Goal: Communication & Community: Answer question/provide support

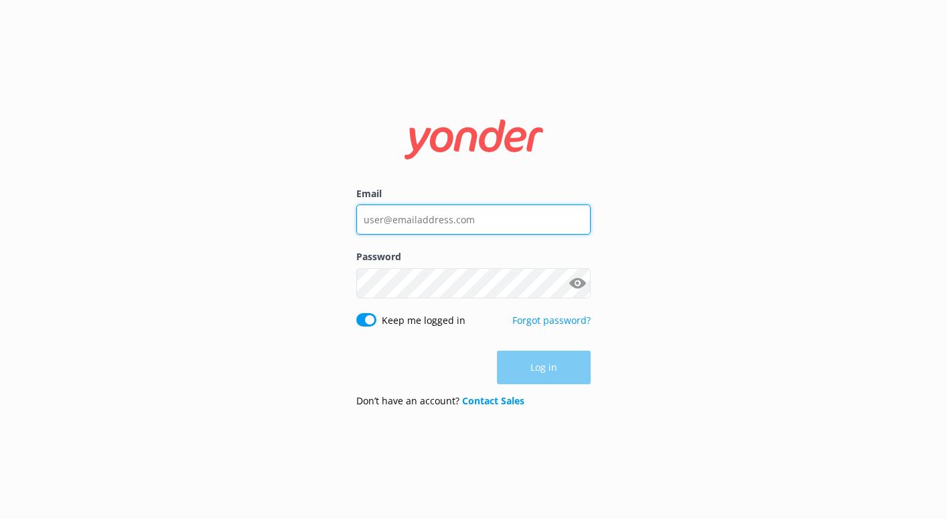
type input "[EMAIL_ADDRESS][DOMAIN_NAME]"
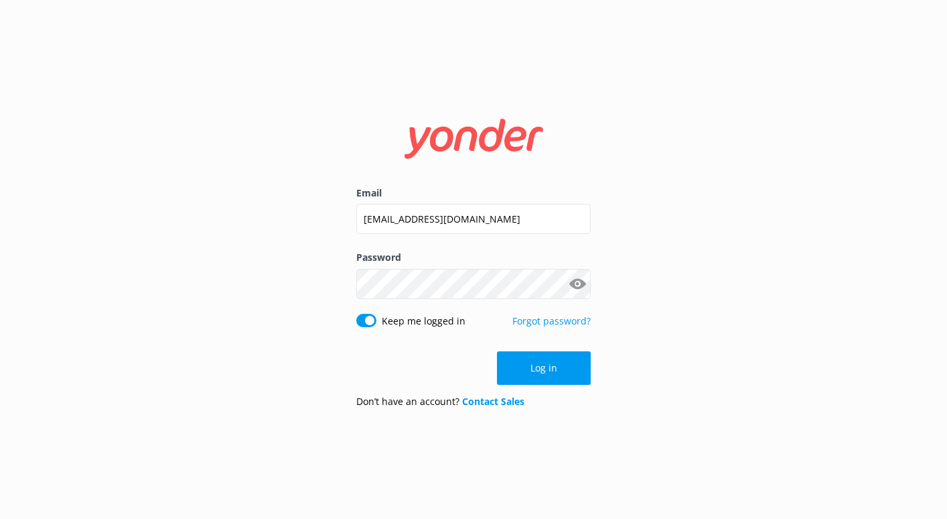
click at [546, 362] on div "Log in" at bounding box center [473, 368] width 235 height 34
click at [546, 362] on button "Log in" at bounding box center [544, 368] width 94 height 34
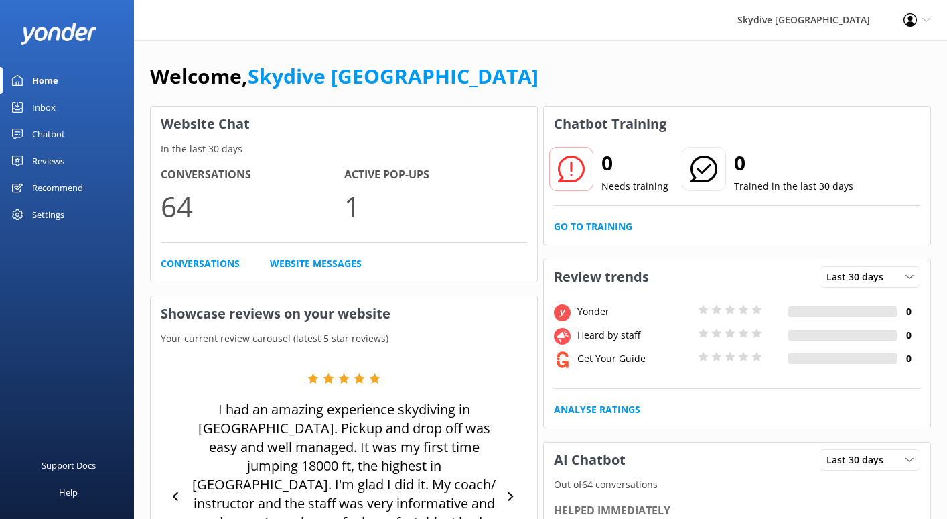
click at [50, 105] on div "Inbox" at bounding box center [43, 107] width 23 height 27
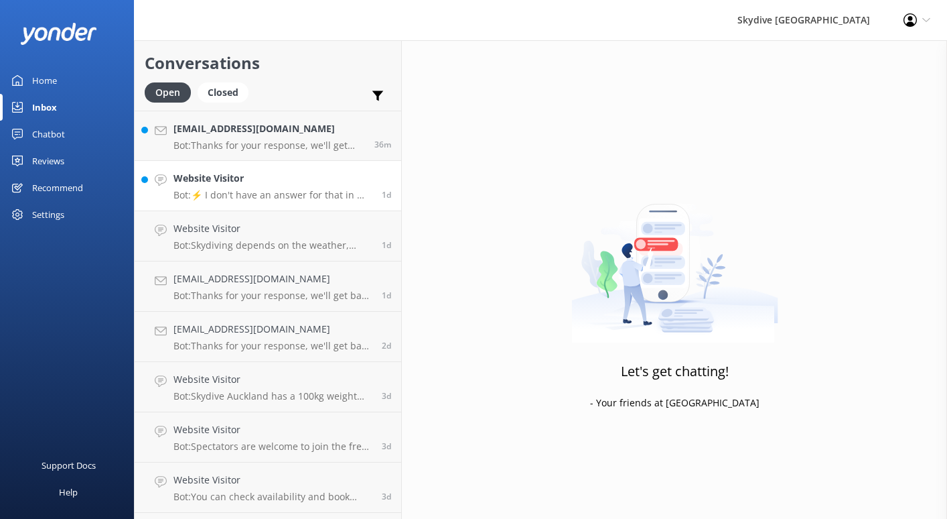
click at [243, 198] on p "Bot: ⚡ I don't have an answer for that in my knowledge base. Please try and rep…" at bounding box center [273, 195] width 198 height 12
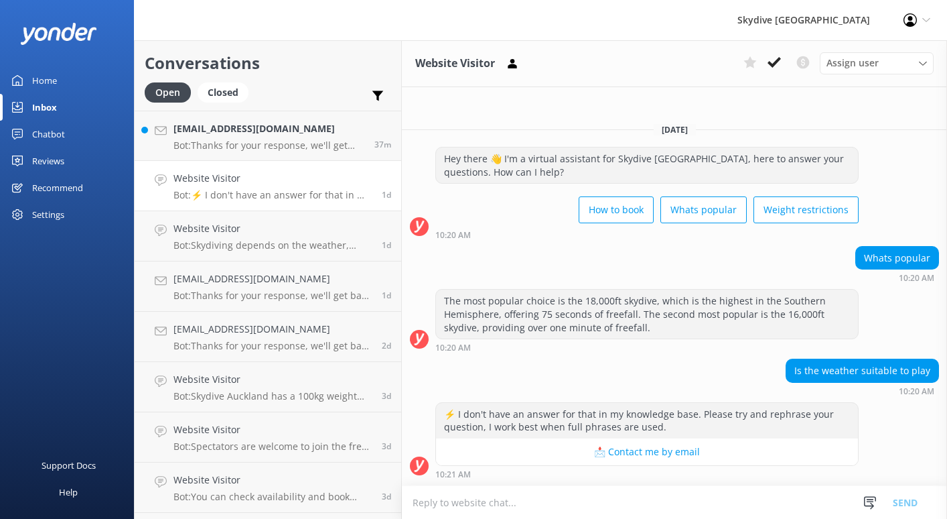
click at [621, 505] on textarea at bounding box center [674, 502] width 545 height 33
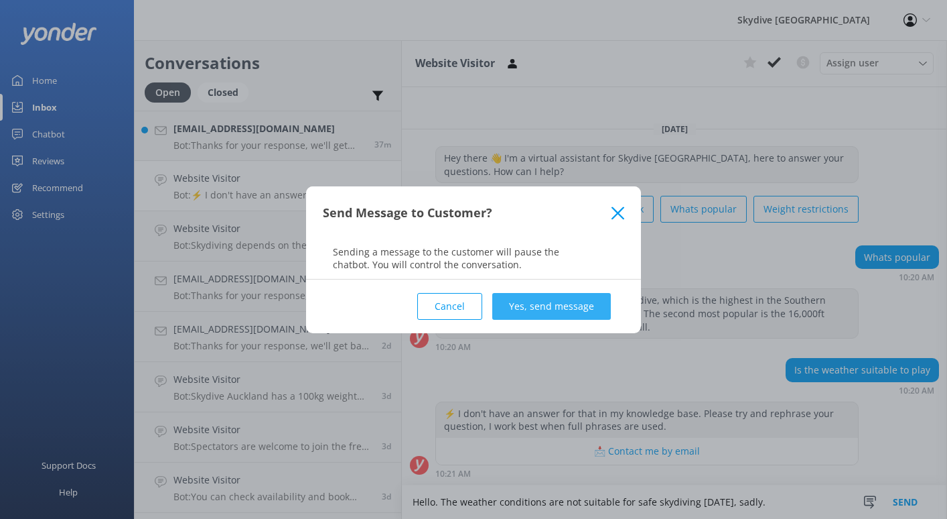
type textarea "Hello. The weather conditions are not suitable for safe skydiving [DATE], sadly."
click at [534, 310] on button "Yes, send message" at bounding box center [551, 306] width 119 height 27
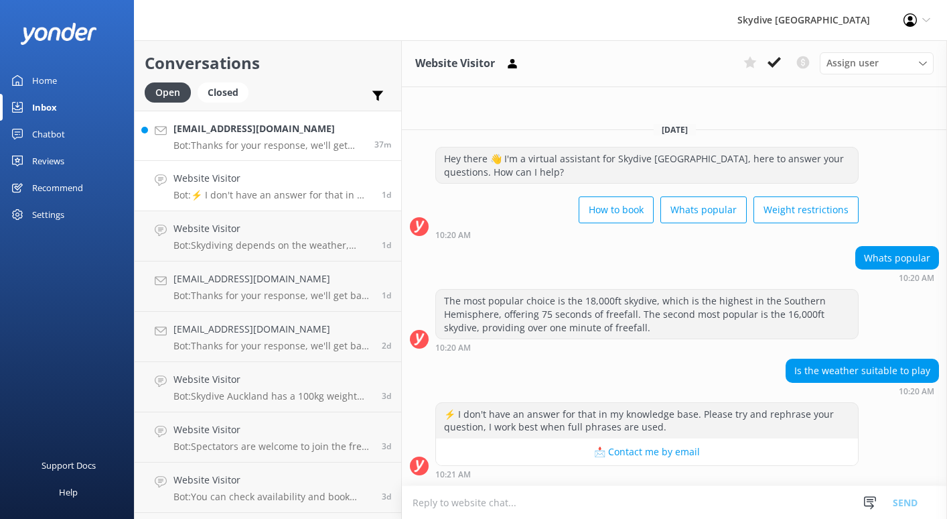
click at [314, 143] on p "Bot: Thanks for your response, we'll get back to you as soon as we can during o…" at bounding box center [269, 145] width 191 height 12
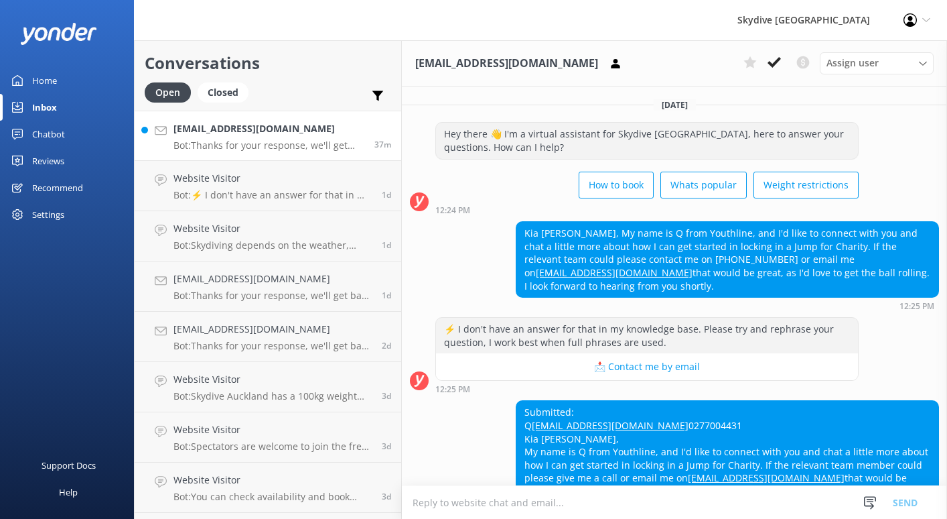
scroll to position [107, 0]
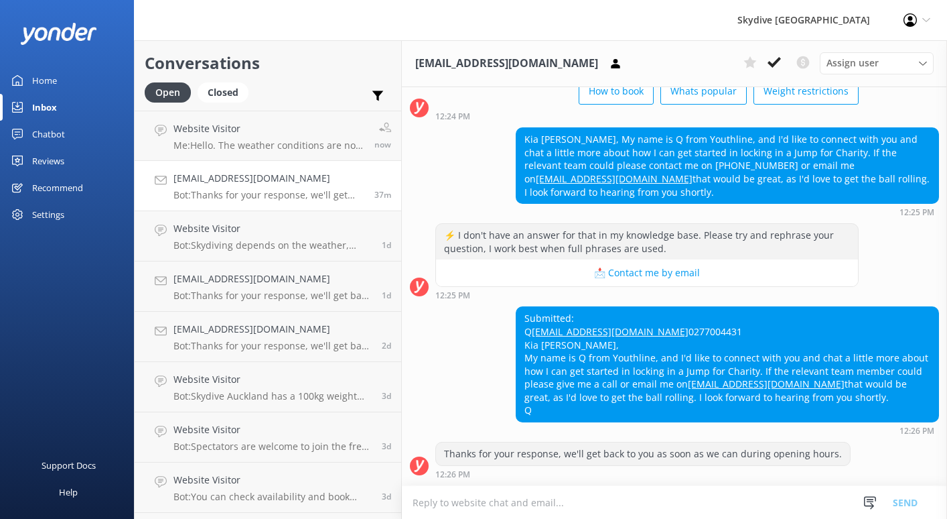
click at [577, 503] on textarea at bounding box center [674, 502] width 545 height 33
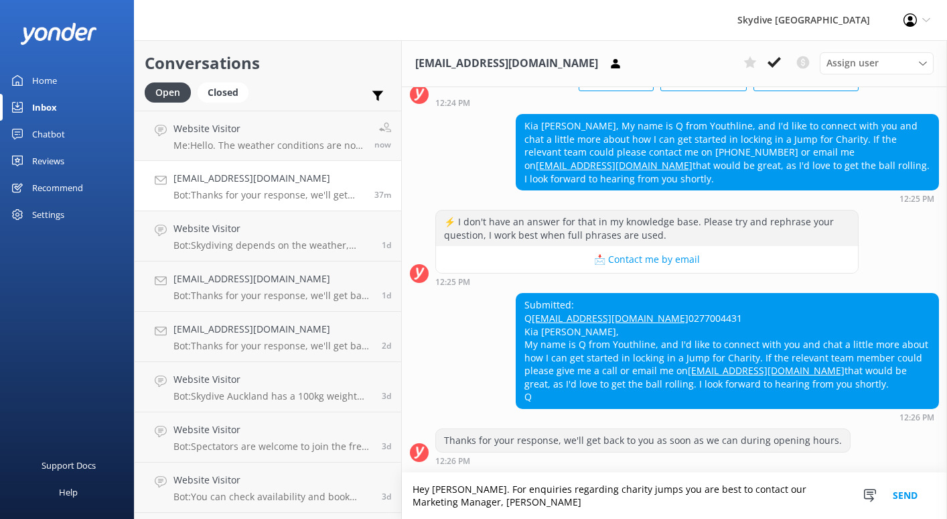
scroll to position [120, 0]
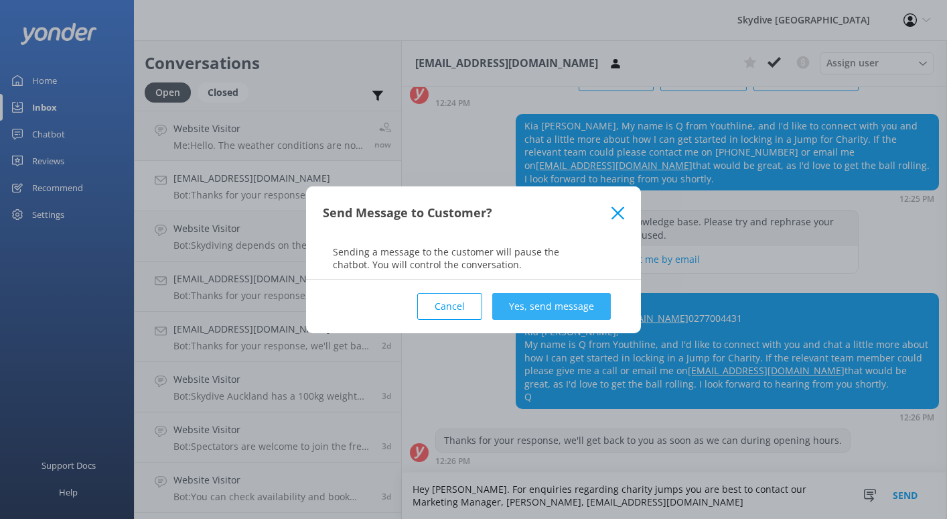
type textarea "Hey [PERSON_NAME]. For enquiries regarding charity jumps you are best to contac…"
click at [576, 310] on button "Yes, send message" at bounding box center [551, 306] width 119 height 27
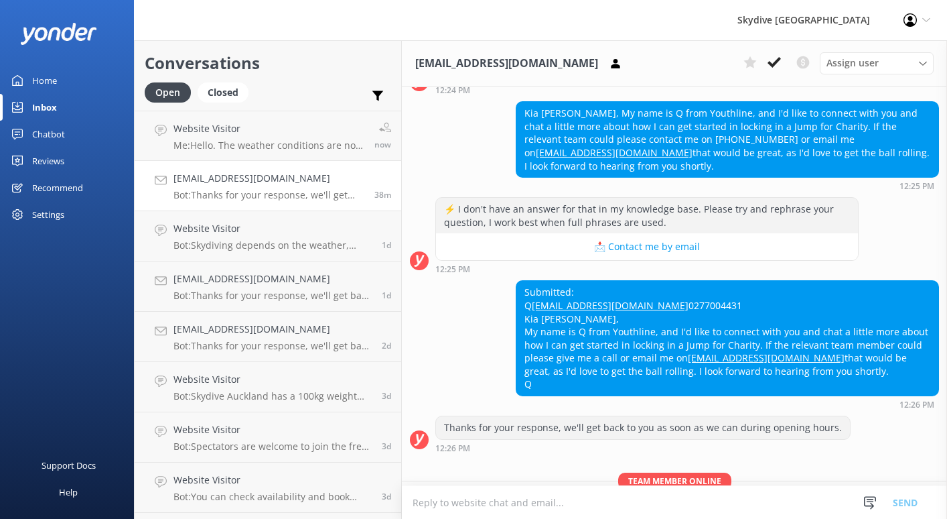
scroll to position [207, 0]
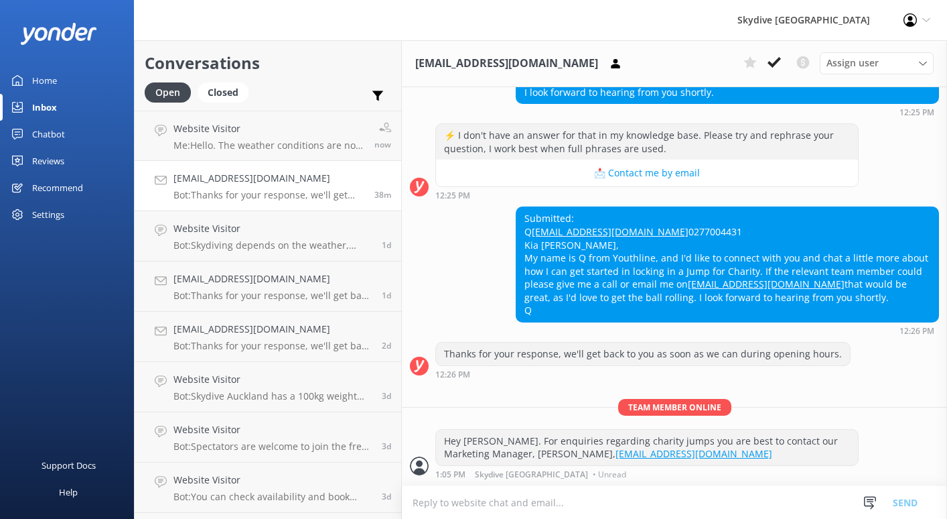
click at [522, 498] on textarea at bounding box center [674, 502] width 545 height 33
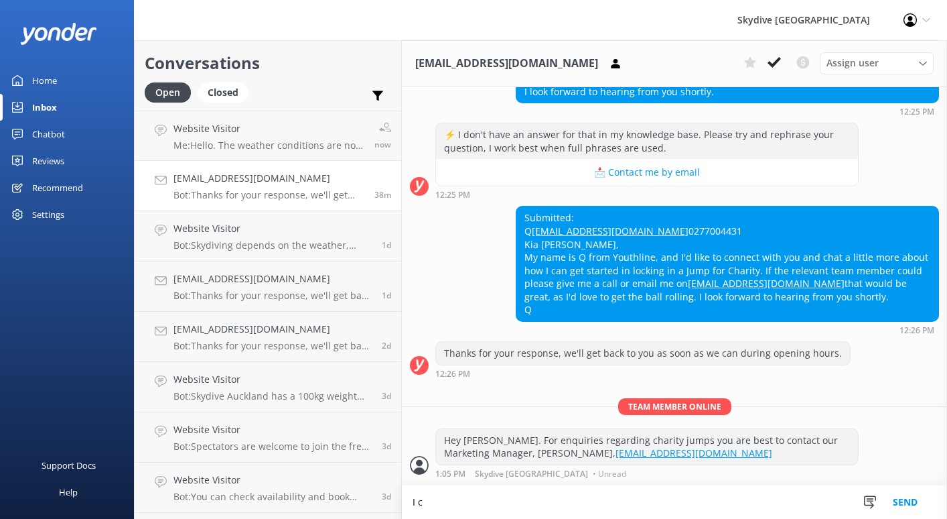
scroll to position [208, 0]
type textarea "I can also pass on your details that you have provided. Many thanks, [PERSON_NA…"
click at [909, 503] on button "Send" at bounding box center [905, 502] width 50 height 34
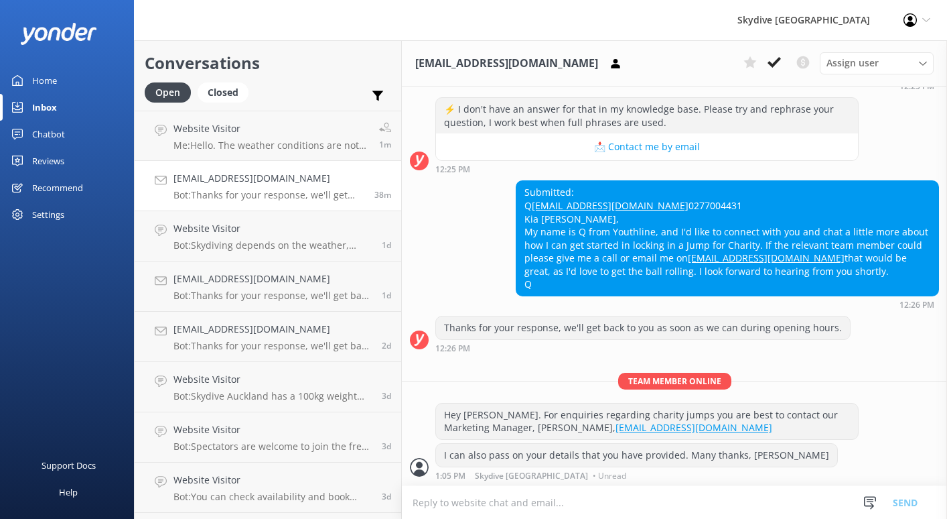
scroll to position [234, 0]
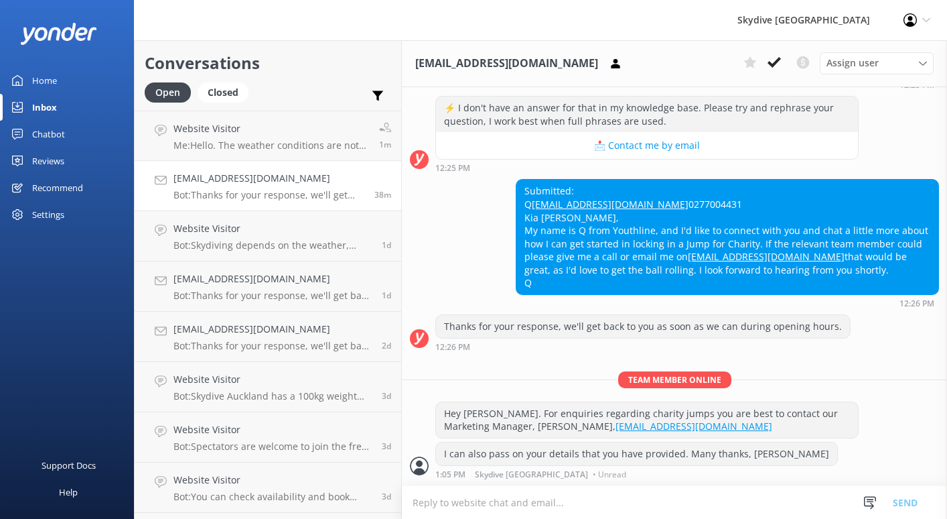
drag, startPoint x: 548, startPoint y: 289, endPoint x: 522, endPoint y: 178, distance: 114.3
click at [522, 180] on div "Submitted: Q [EMAIL_ADDRESS][DOMAIN_NAME] 0277004431 Kia [PERSON_NAME], My name…" at bounding box center [728, 237] width 422 height 115
copy div "Q [EMAIL_ADDRESS][DOMAIN_NAME] 0277004431 Kia [PERSON_NAME], My name is Q from …"
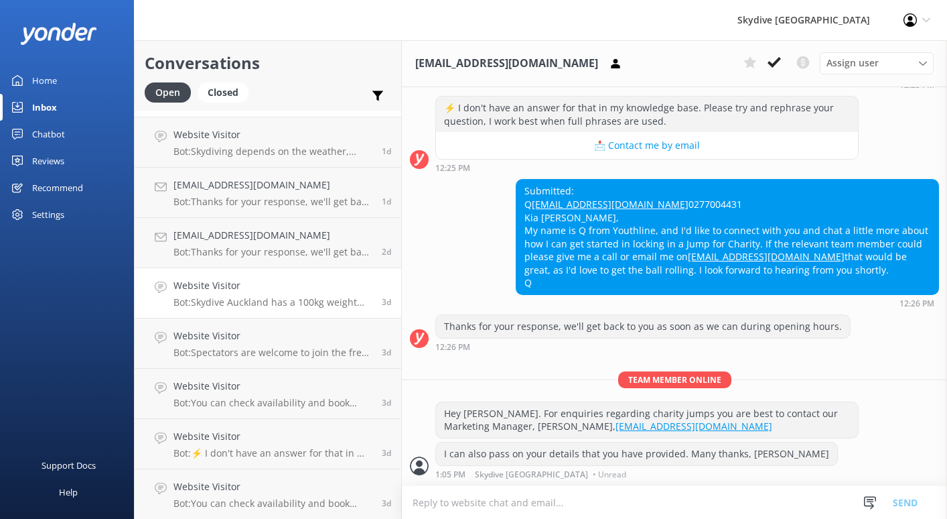
scroll to position [245, 0]
click at [304, 488] on h4 "Website Visitor" at bounding box center [272, 485] width 196 height 15
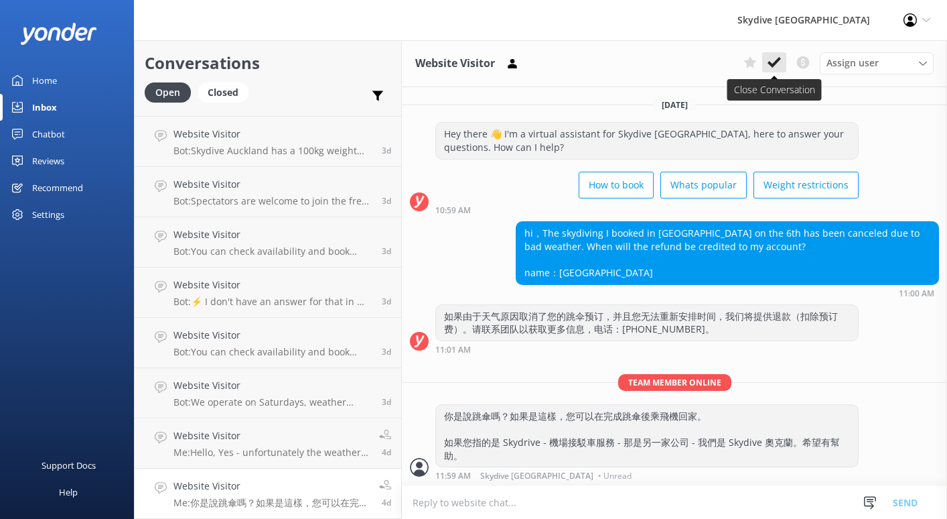
click at [775, 66] on icon at bounding box center [774, 62] width 13 height 13
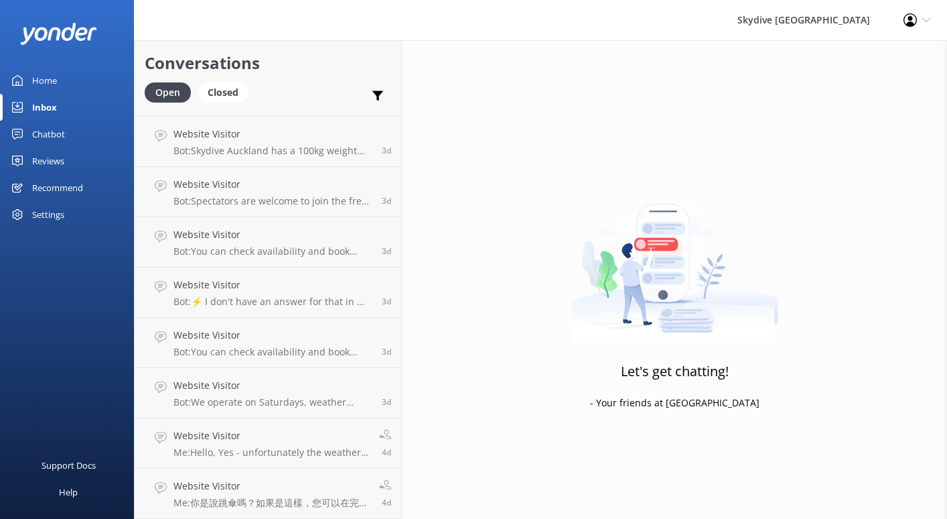
scroll to position [195, 0]
click at [340, 476] on link "Website Visitor Me: Hello, Yes - unfortunately the weather conditions are no lo…" at bounding box center [268, 493] width 267 height 50
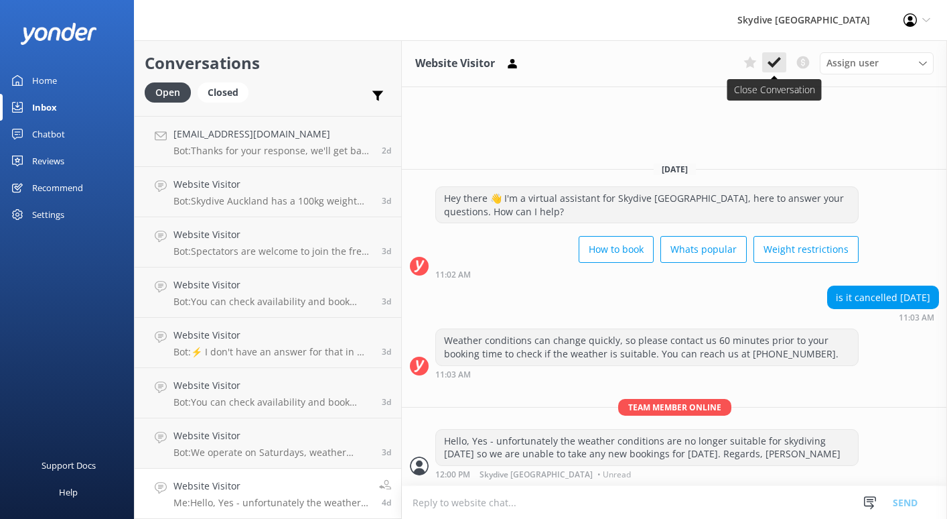
click at [774, 67] on icon at bounding box center [774, 62] width 13 height 13
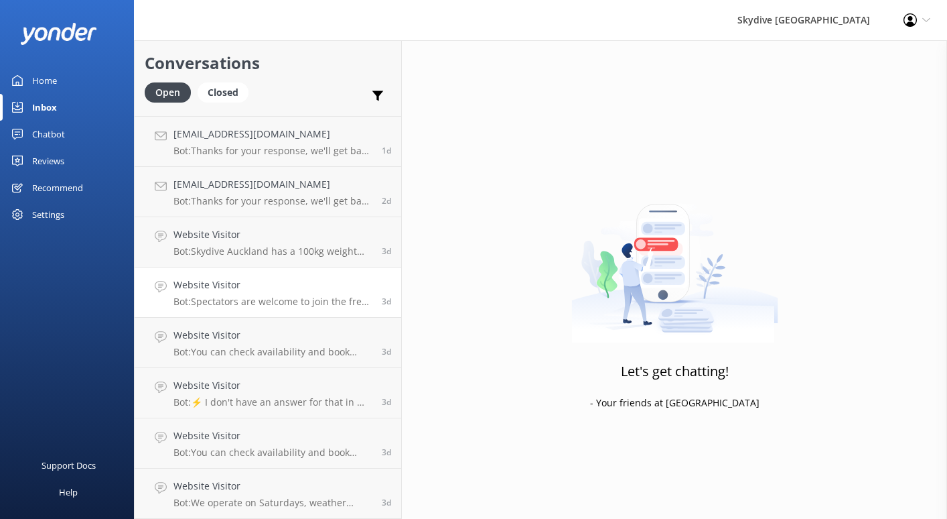
scroll to position [145, 0]
click at [352, 430] on h4 "Website Visitor" at bounding box center [273, 435] width 198 height 15
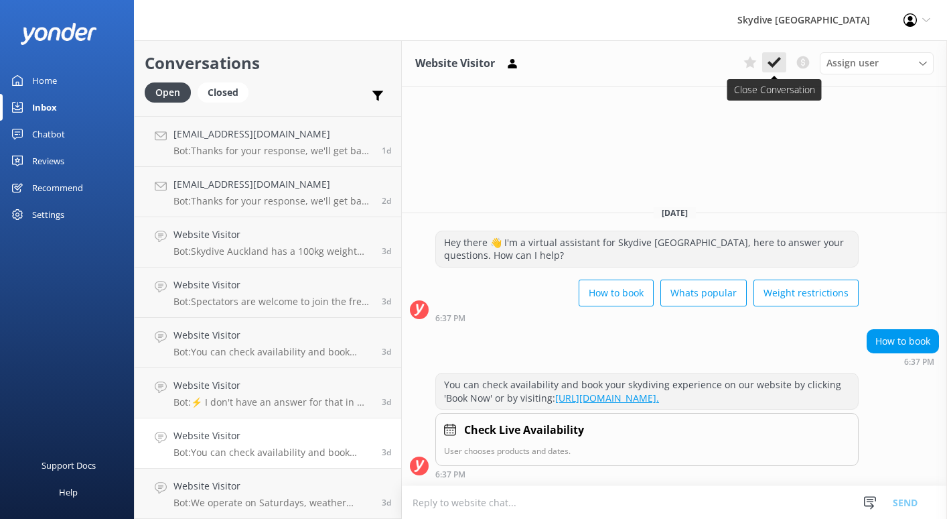
click at [775, 62] on use at bounding box center [774, 62] width 13 height 11
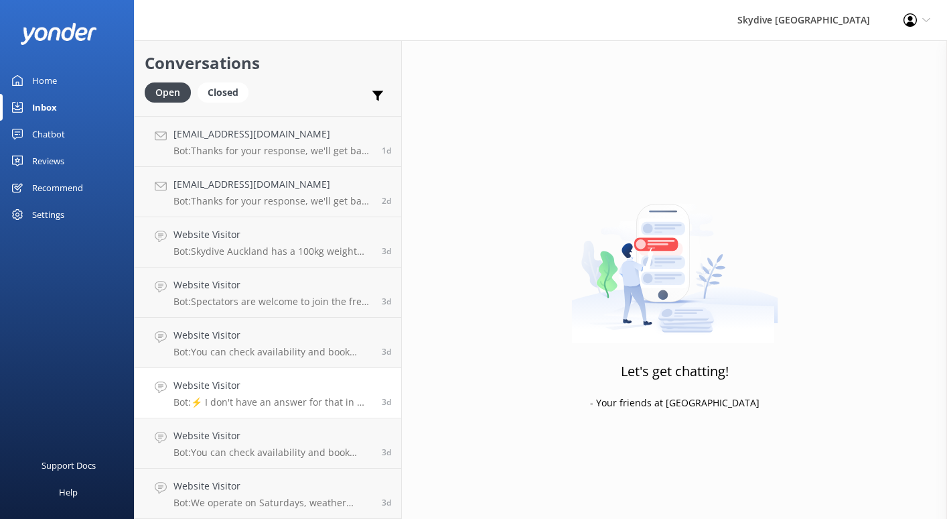
scroll to position [94, 0]
click at [350, 472] on link "Website Visitor Bot: We operate on Saturdays, weather permitting, and are close…" at bounding box center [268, 493] width 267 height 50
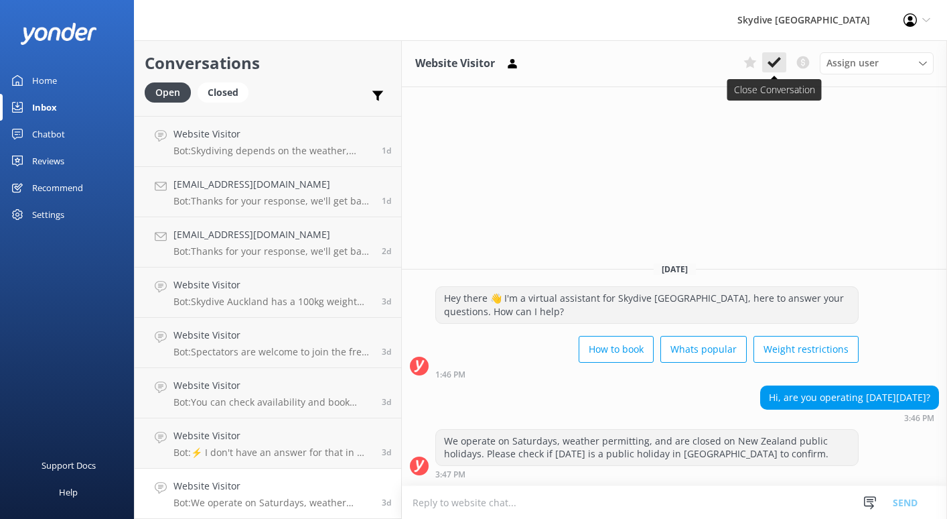
click at [774, 65] on use at bounding box center [774, 62] width 13 height 11
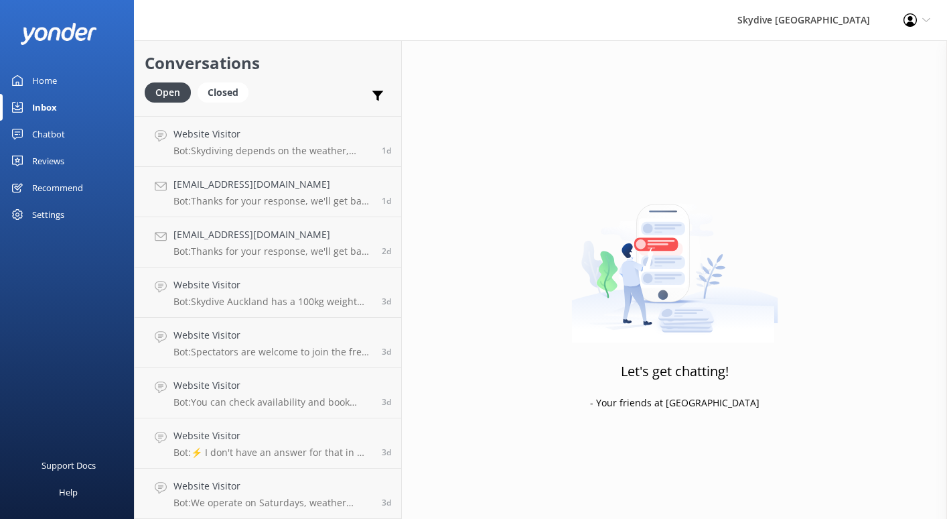
scroll to position [44, 0]
click at [373, 484] on div "3d" at bounding box center [381, 492] width 19 height 29
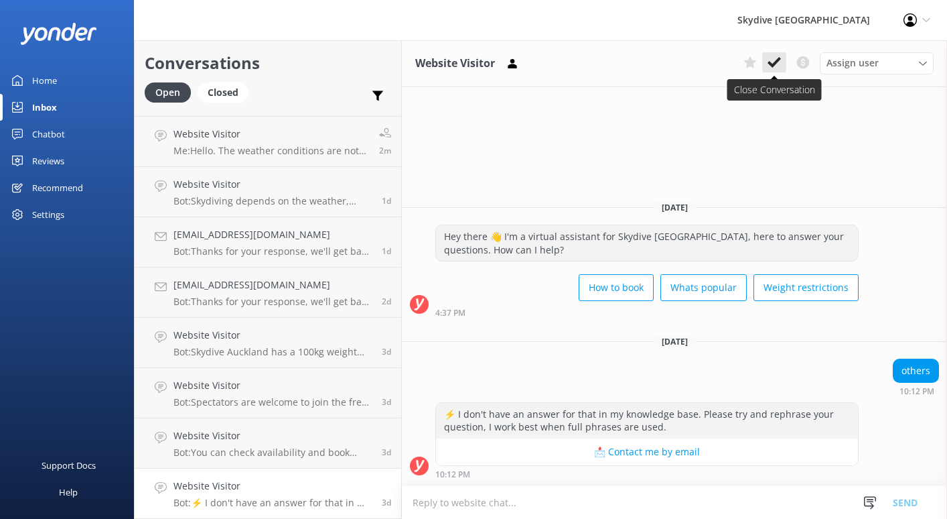
click at [781, 64] on icon at bounding box center [774, 62] width 13 height 13
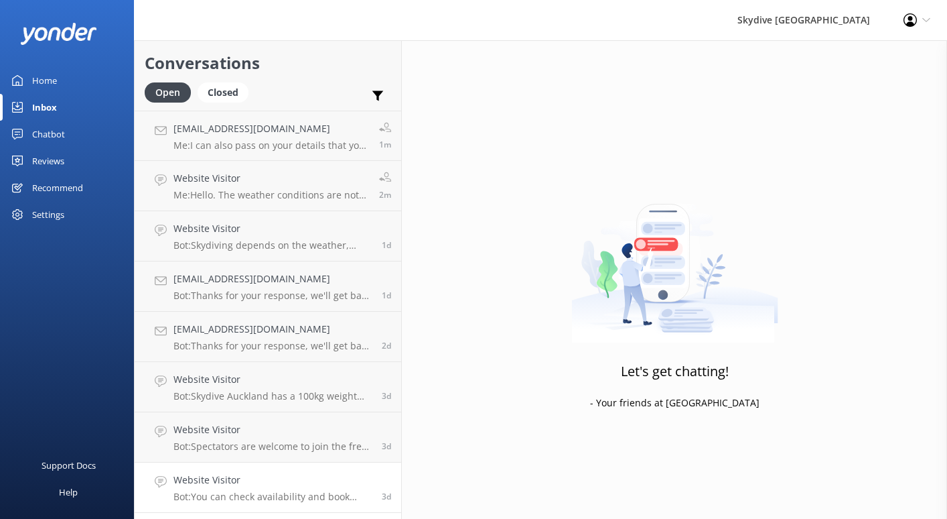
click at [344, 462] on link "Website Visitor Bot: You can check availability and book your skydiving experie…" at bounding box center [268, 487] width 267 height 50
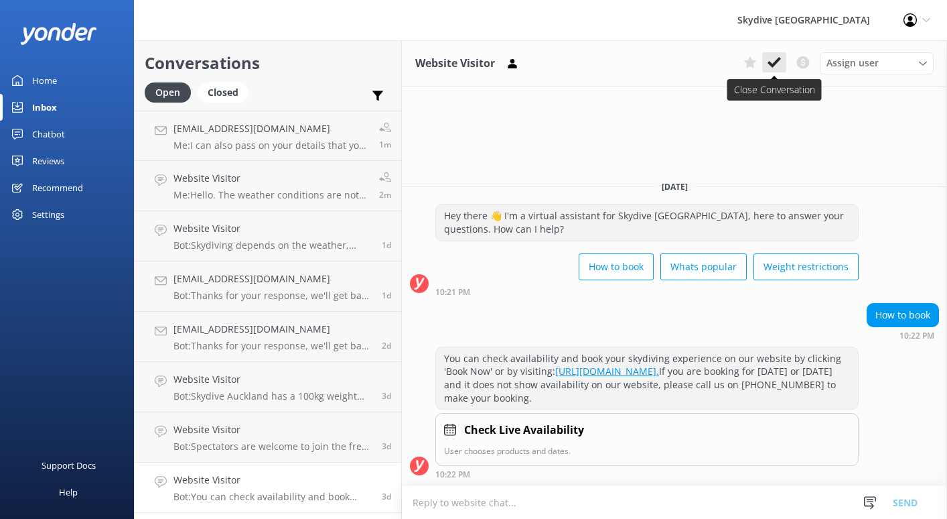
click at [779, 64] on icon at bounding box center [774, 62] width 13 height 13
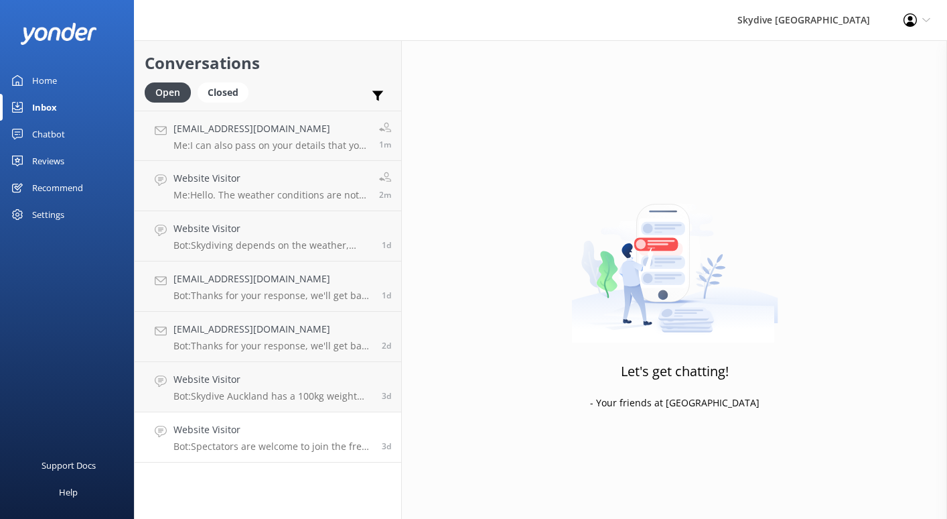
click at [301, 430] on h4 "Website Visitor" at bounding box center [273, 429] width 198 height 15
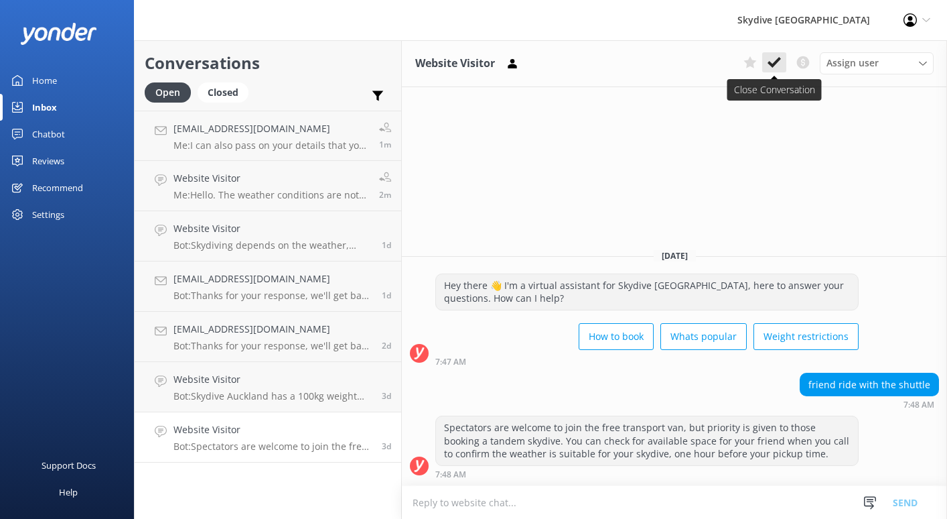
click at [773, 64] on use at bounding box center [774, 62] width 13 height 11
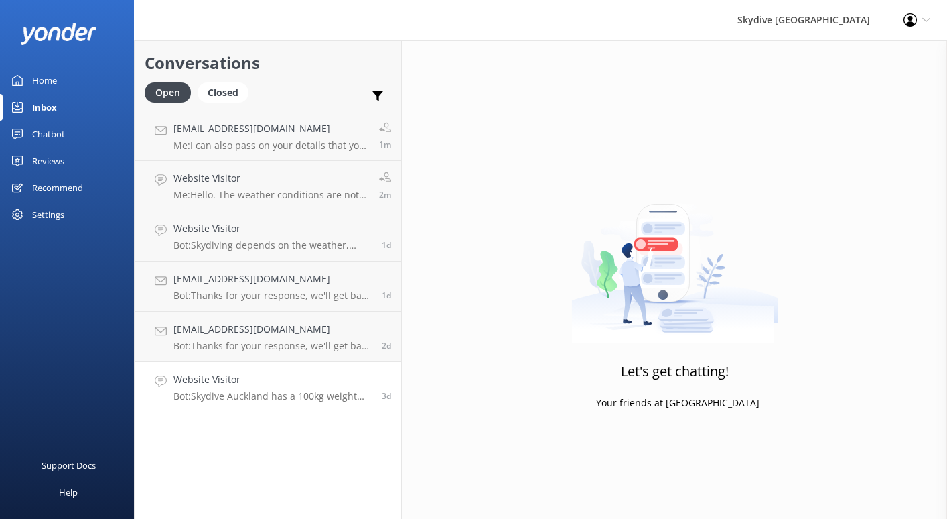
click at [310, 391] on p "Bot: Skydive Auckland has a 100kg weight restriction for tandem skydiving. Howe…" at bounding box center [273, 396] width 198 height 12
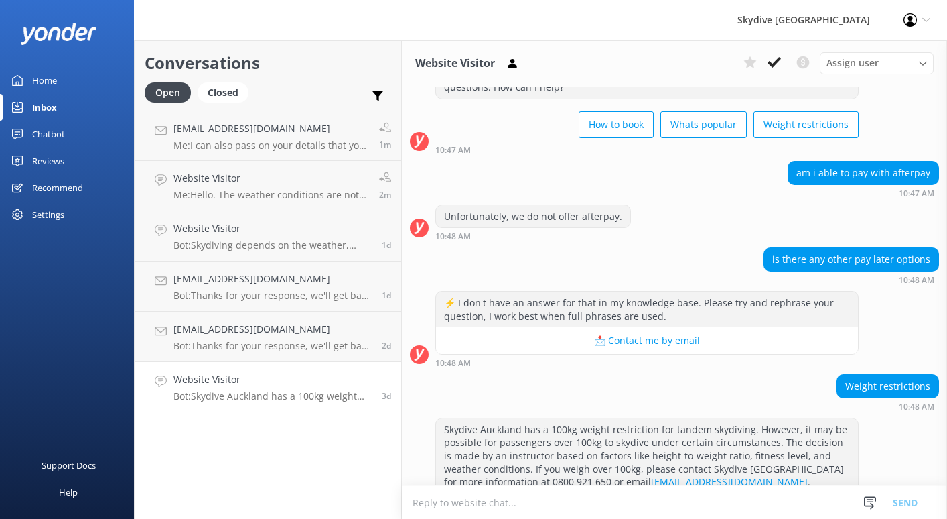
scroll to position [88, 0]
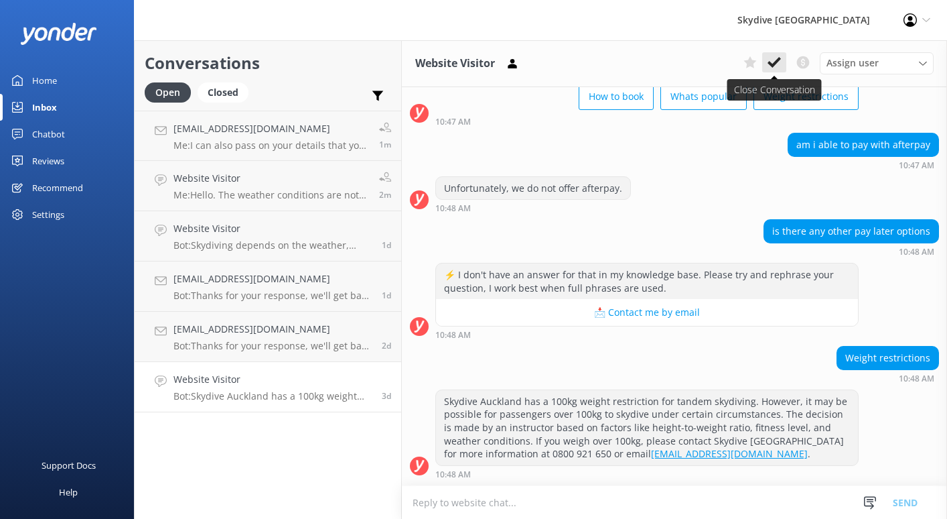
click at [772, 60] on icon at bounding box center [774, 62] width 13 height 13
